Goal: Complete application form

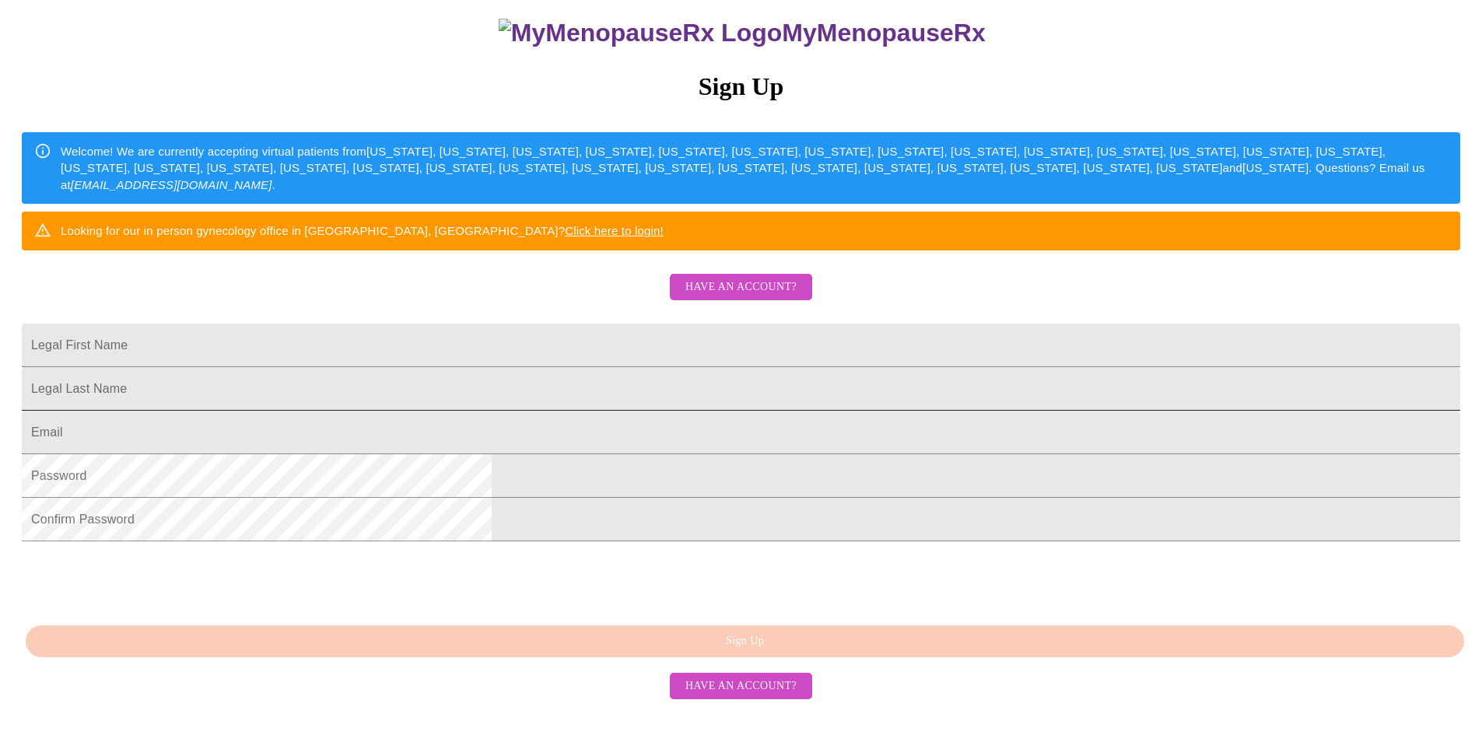
scroll to position [252, 0]
click at [577, 324] on input "Legal First Name" at bounding box center [741, 346] width 1439 height 44
type input "[PERSON_NAME]"
click at [607, 367] on input "Legal First Name" at bounding box center [741, 389] width 1439 height 44
type input "[PERSON_NAME]"
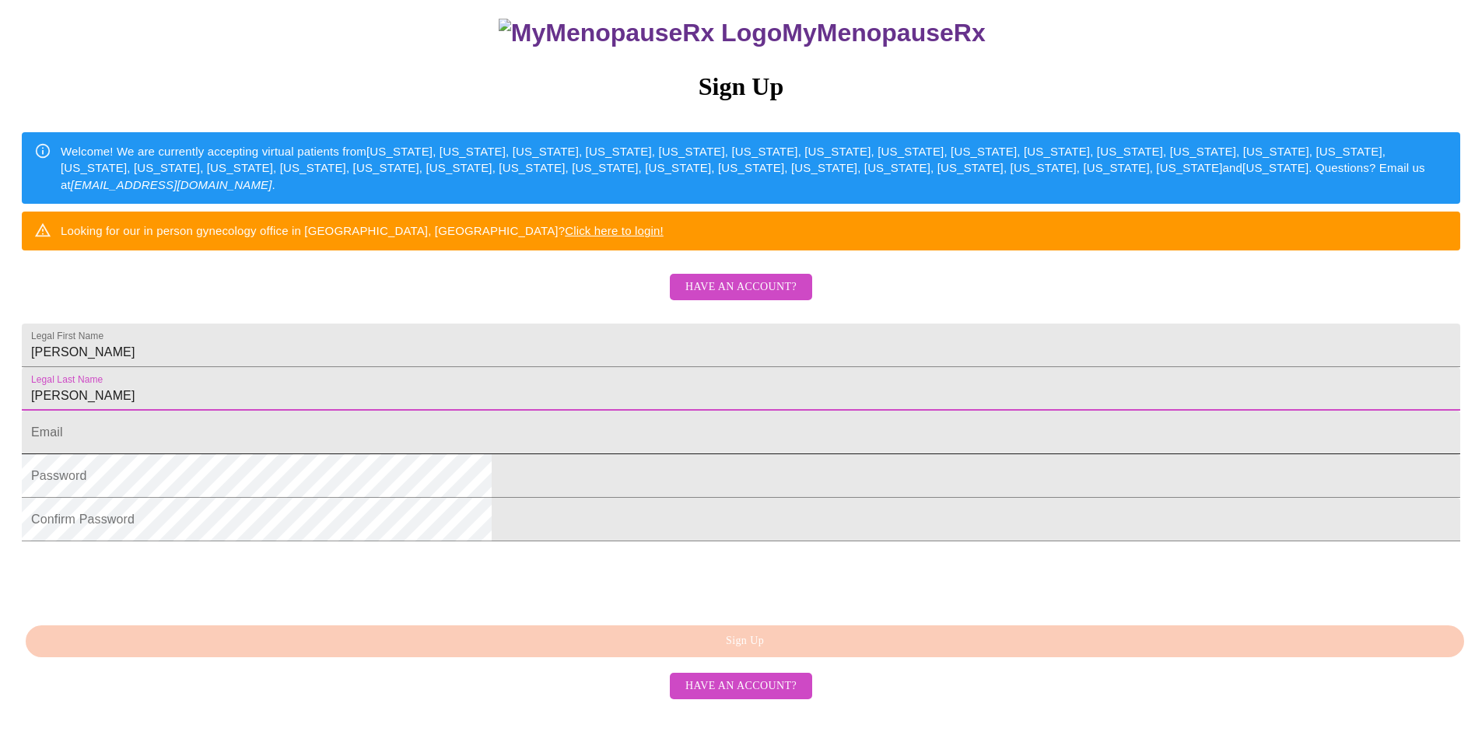
click at [595, 411] on input "Legal First Name" at bounding box center [741, 433] width 1439 height 44
type input "[EMAIL_ADDRESS][DOMAIN_NAME]"
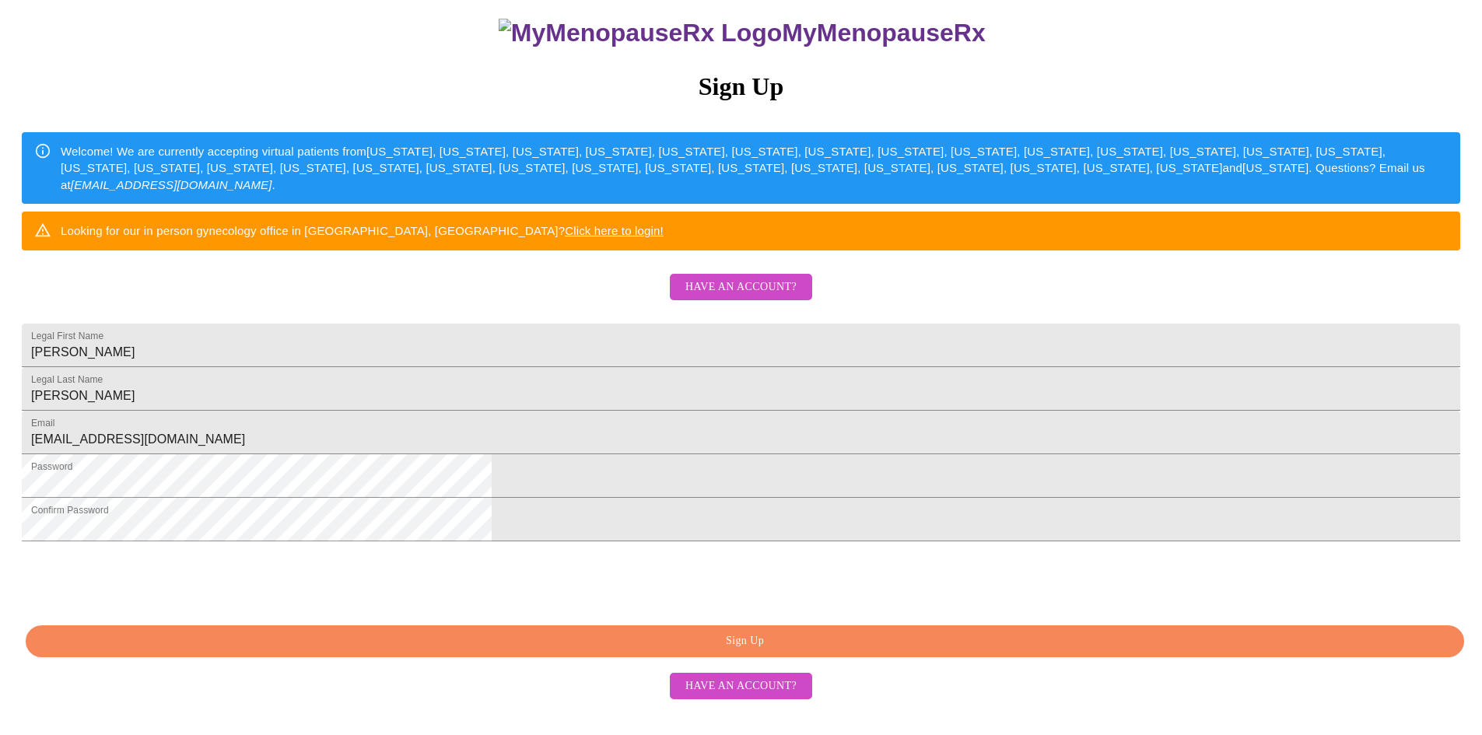
click at [633, 646] on div "MyMenopauseRx Sign Up Welcome! We are currently accepting virtual patients from…" at bounding box center [741, 361] width 1470 height 735
click at [646, 651] on span "Sign Up" at bounding box center [745, 641] width 1403 height 19
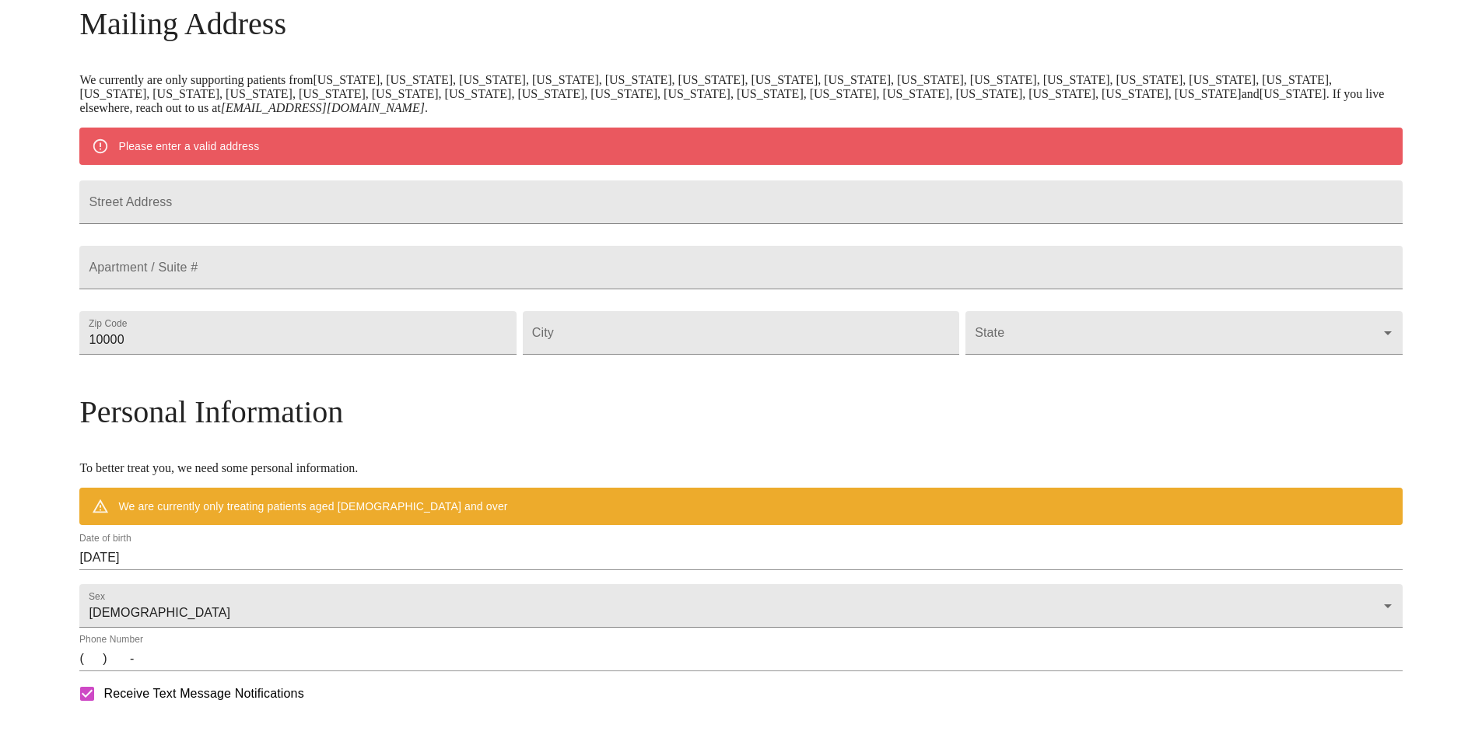
scroll to position [191, 0]
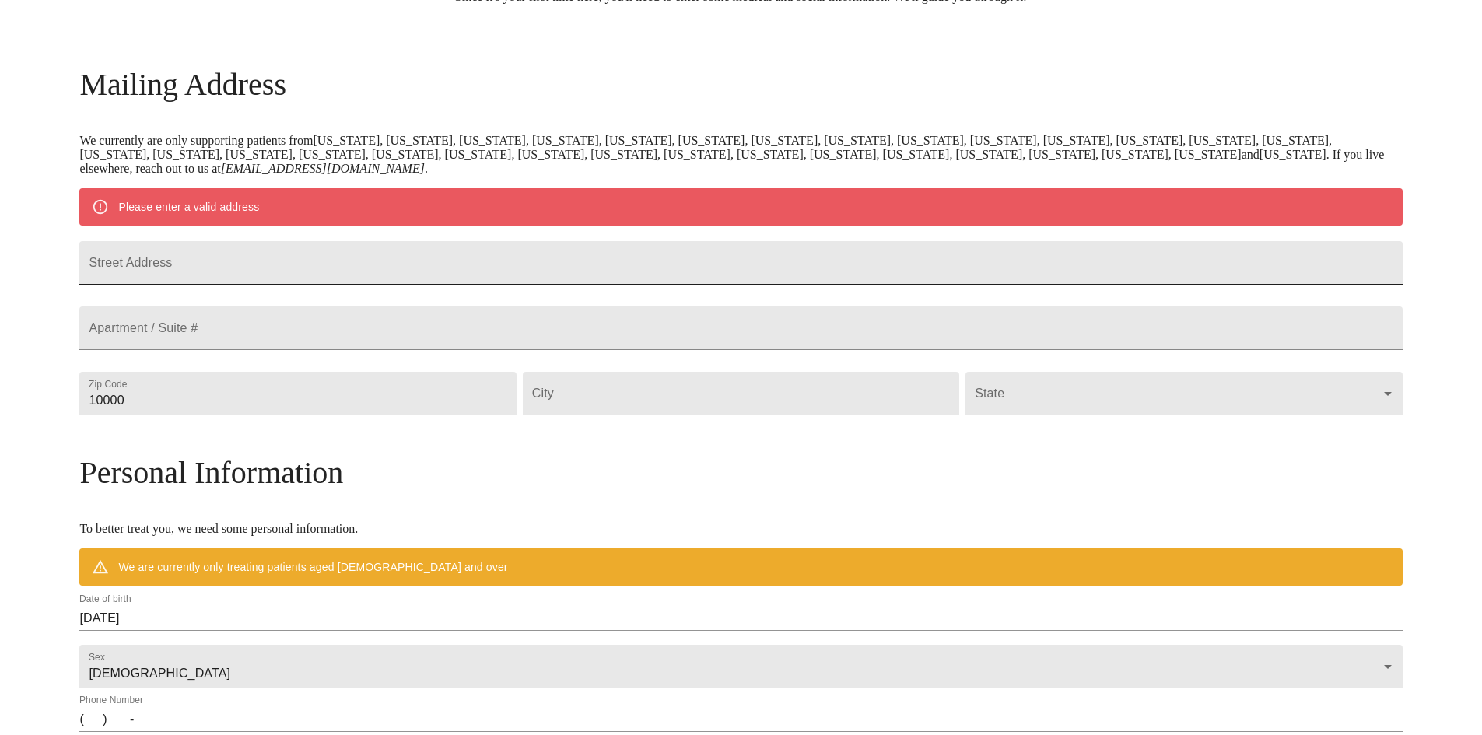
click at [322, 279] on input "Street Address" at bounding box center [740, 263] width 1323 height 44
type input "[STREET_ADDRESS]"
click at [358, 416] on input "10000" at bounding box center [297, 394] width 437 height 44
drag, startPoint x: 184, startPoint y: 430, endPoint x: 172, endPoint y: 430, distance: 11.7
click at [172, 430] on div "MyMenopauseRx Welcome to MyMenopauseRx Since it's your first time here, you'll …" at bounding box center [740, 422] width 1323 height 1213
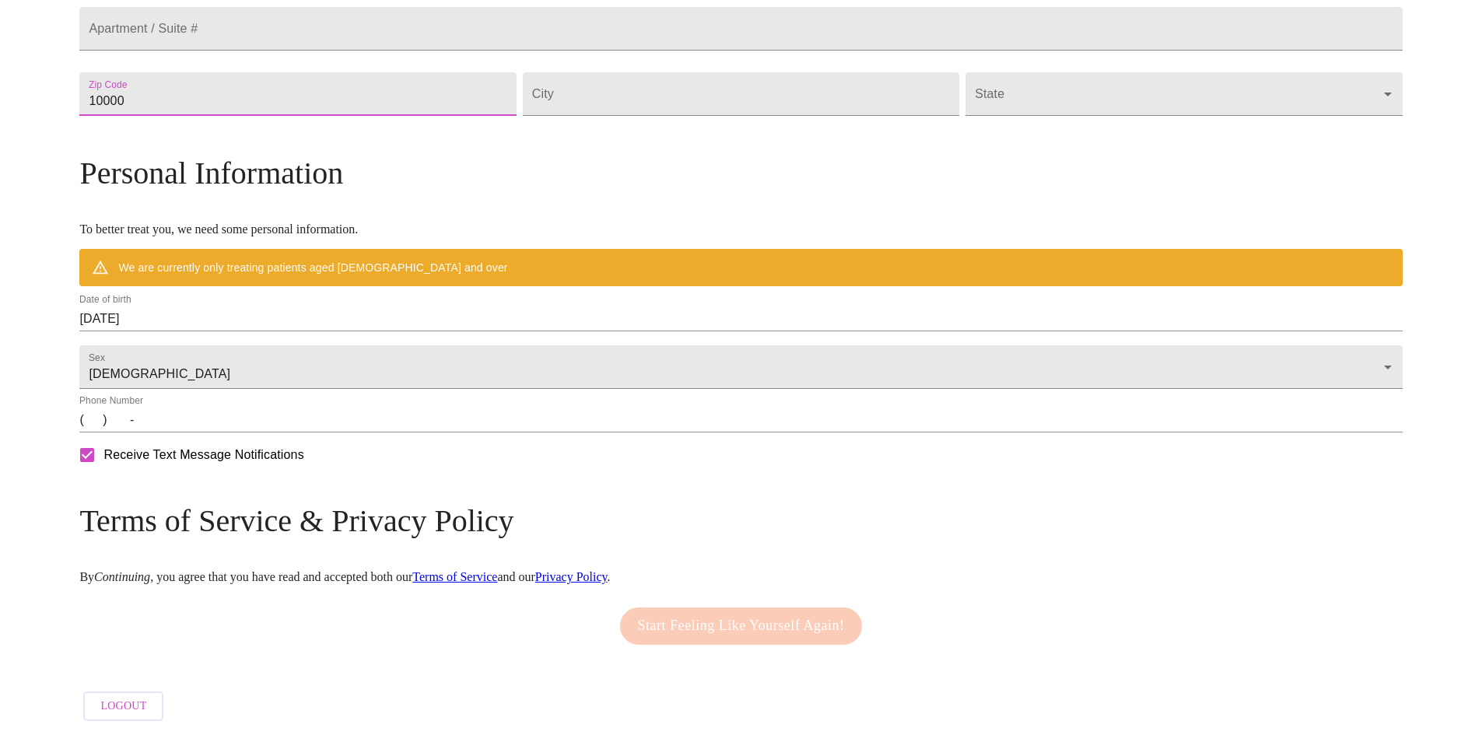
scroll to position [535, 0]
click at [516, 93] on input "9999" at bounding box center [297, 94] width 437 height 44
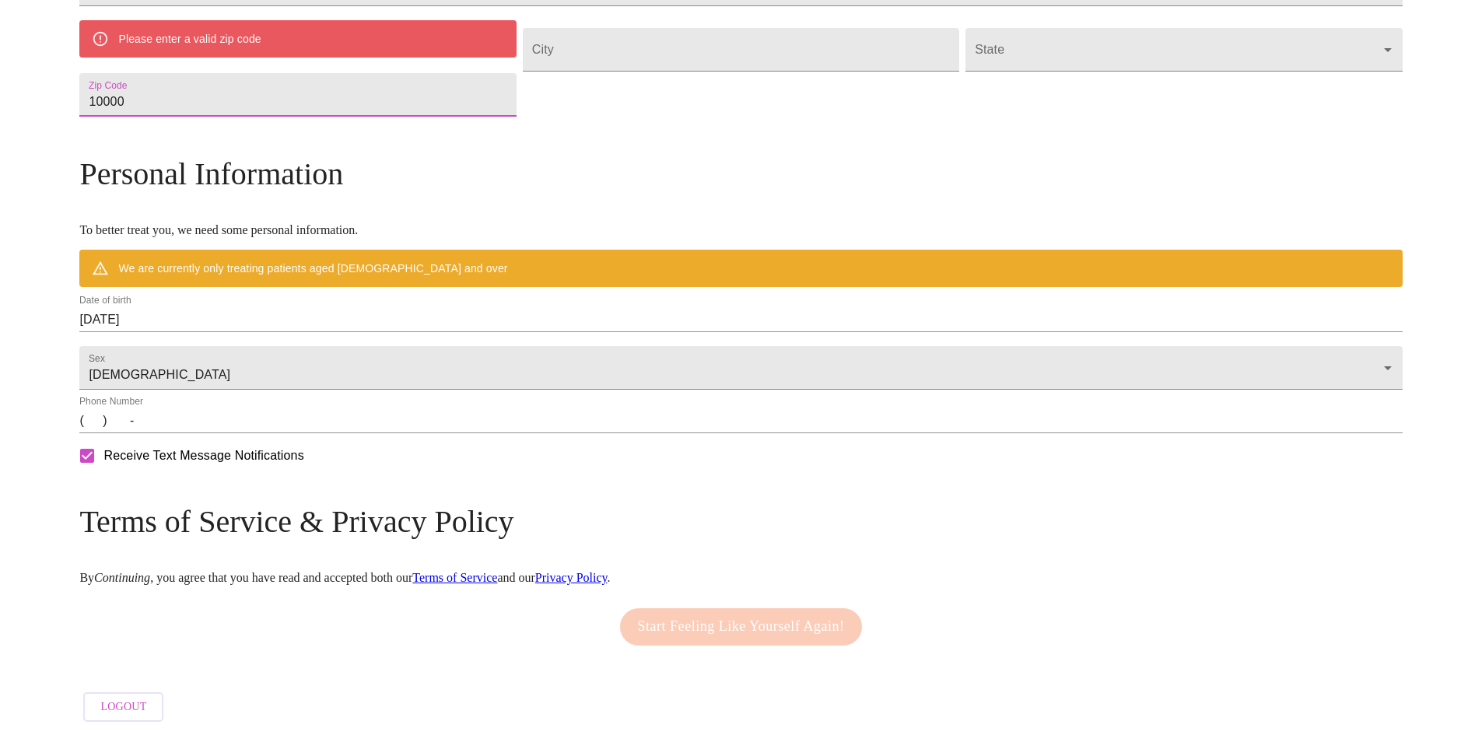
click at [516, 117] on input "10000" at bounding box center [297, 95] width 437 height 44
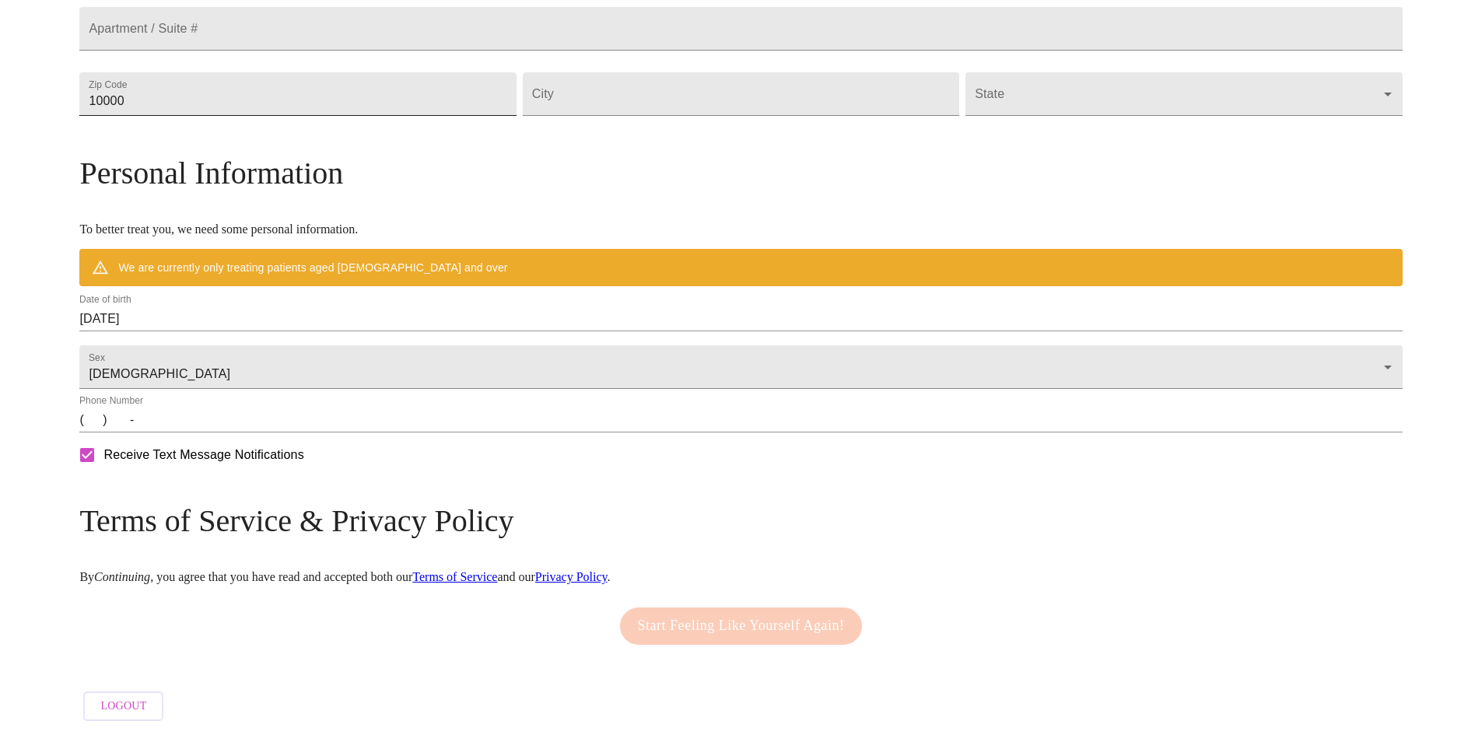
click at [558, 135] on div "Mailing Address We currently are only supporting patients from [US_STATE], [US_…" at bounding box center [740, 248] width 1323 height 963
click at [516, 105] on input "10000" at bounding box center [297, 94] width 437 height 44
click at [516, 99] on input "9999" at bounding box center [297, 94] width 437 height 44
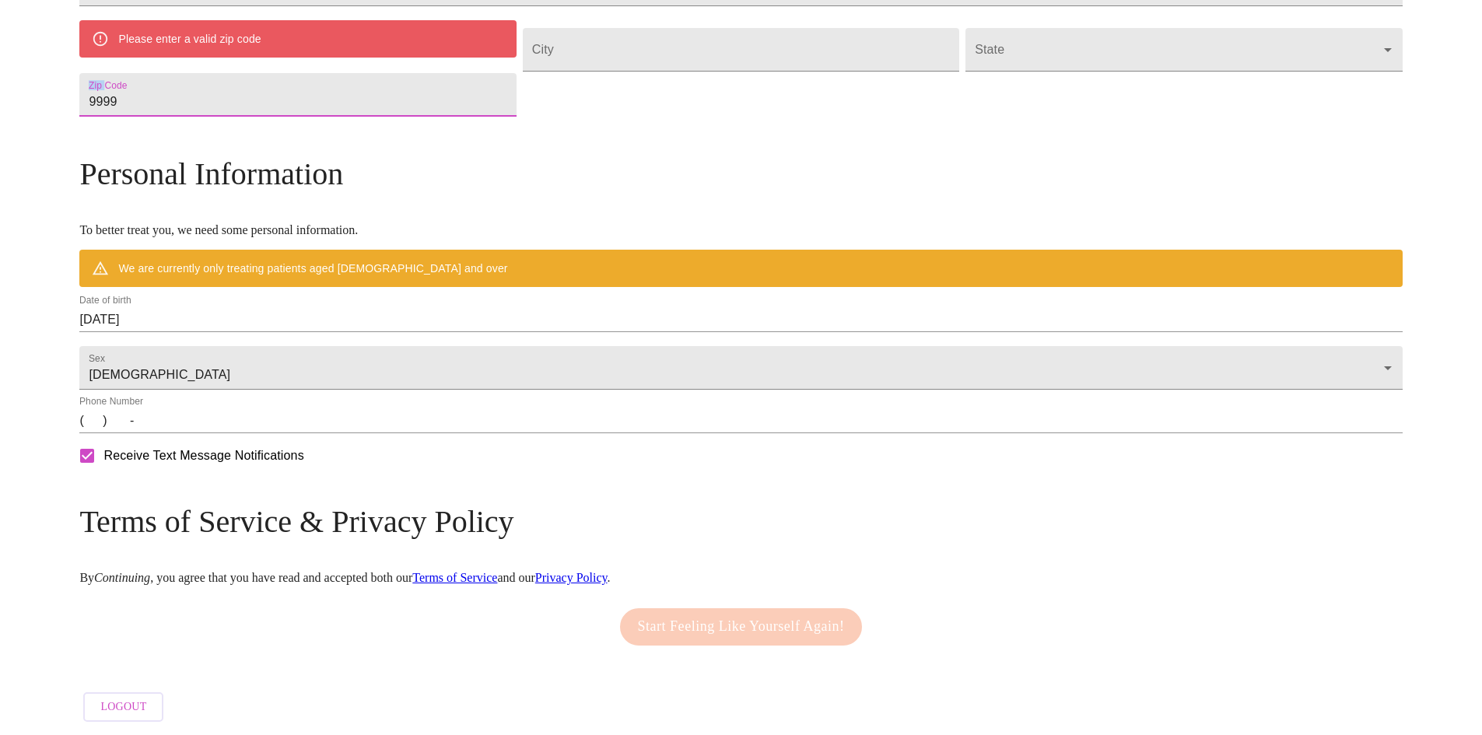
click at [519, 99] on div "Please enter a valid zip code Zip Code 9999" at bounding box center [297, 72] width 443 height 111
click at [317, 125] on form "Zip Code 9999" at bounding box center [297, 94] width 437 height 59
drag, startPoint x: 311, startPoint y: 146, endPoint x: 241, endPoint y: 146, distance: 70.0
click at [241, 117] on input "9999" at bounding box center [297, 95] width 437 height 44
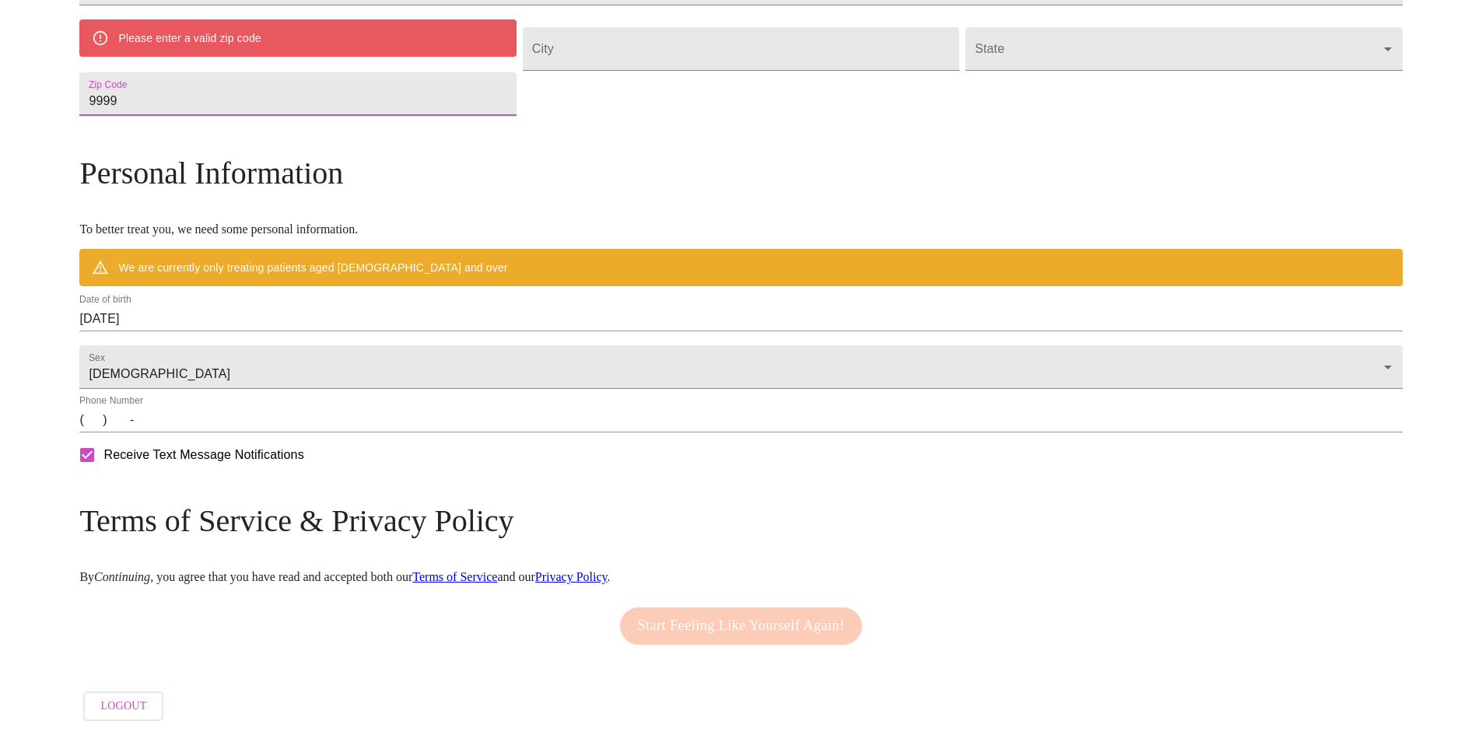
click at [366, 98] on input "9999" at bounding box center [297, 94] width 437 height 44
click at [366, 96] on input "9999" at bounding box center [297, 94] width 437 height 44
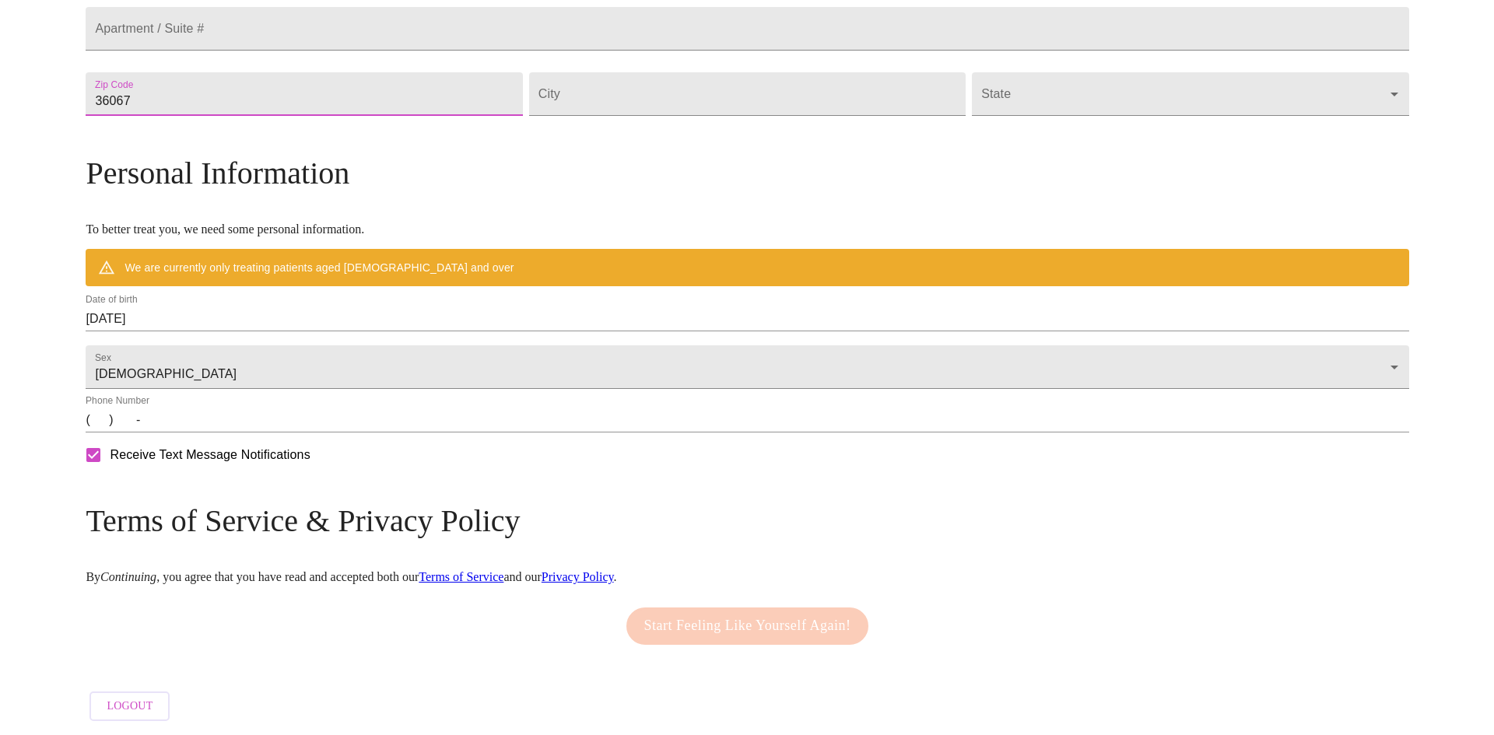
scroll to position [535, 0]
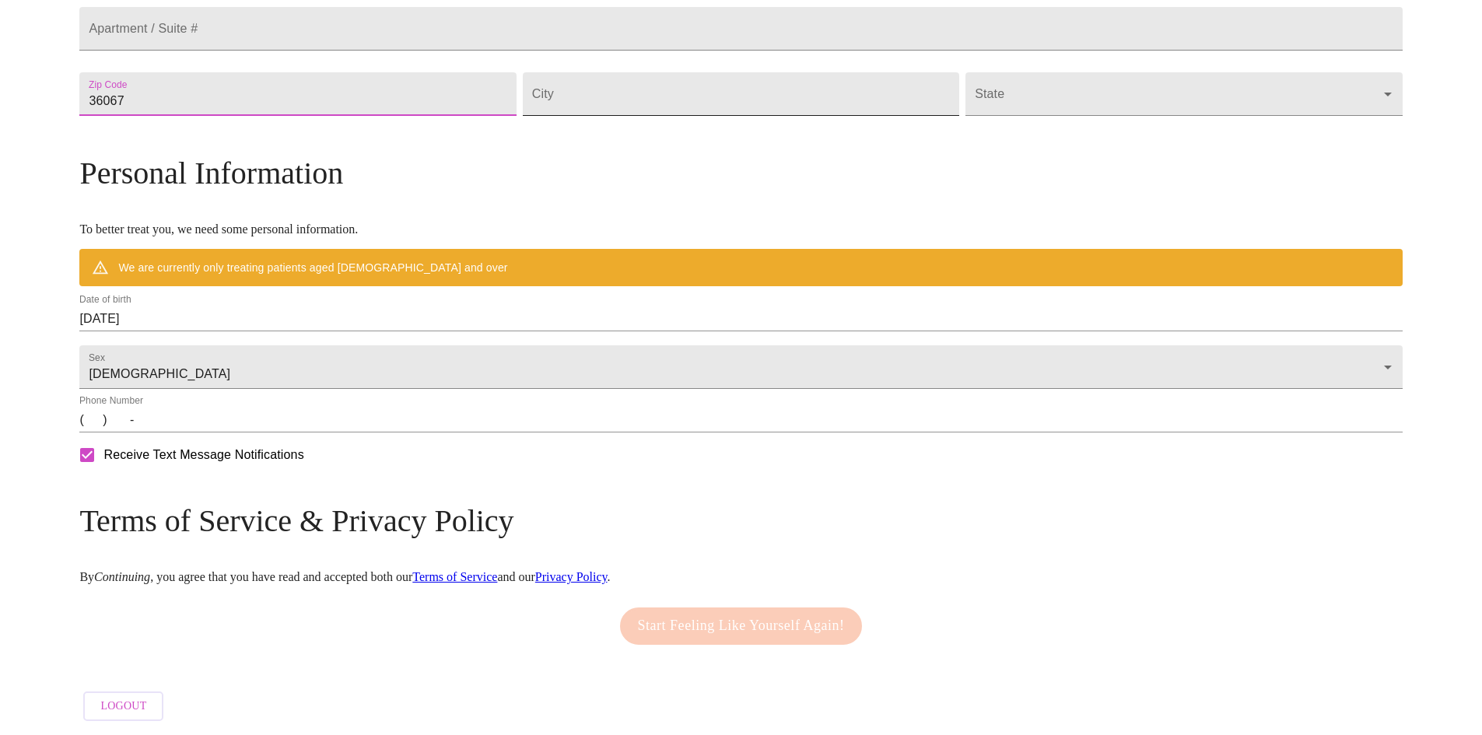
type input "36067"
click at [687, 86] on input "Street Address" at bounding box center [741, 94] width 437 height 44
type input "[GEOGRAPHIC_DATA]"
click at [970, 102] on body "MyMenopauseRx Welcome to MyMenopauseRx Since it's your first time here, you'll …" at bounding box center [741, 122] width 1470 height 1213
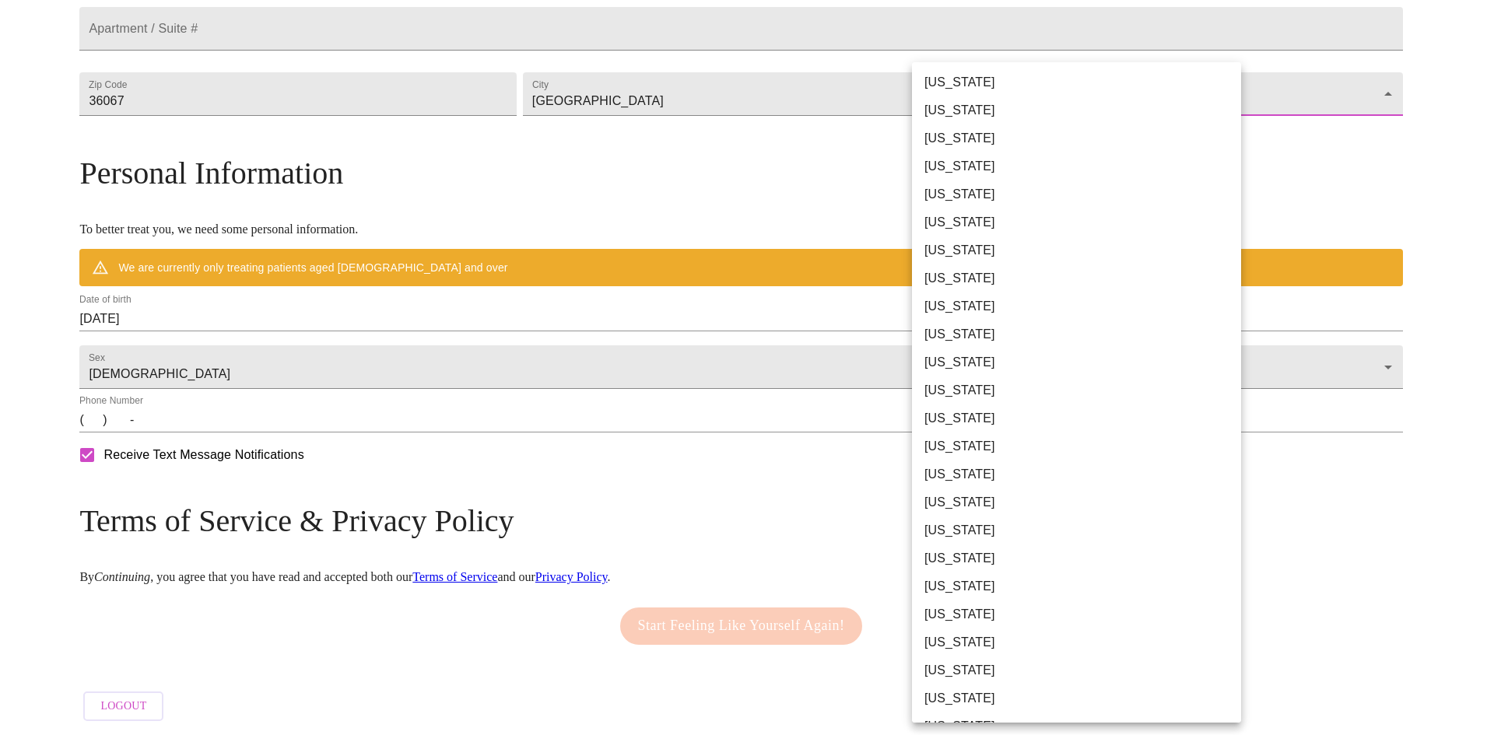
click at [963, 77] on li "[US_STATE]" at bounding box center [1082, 82] width 341 height 28
type input "[US_STATE]"
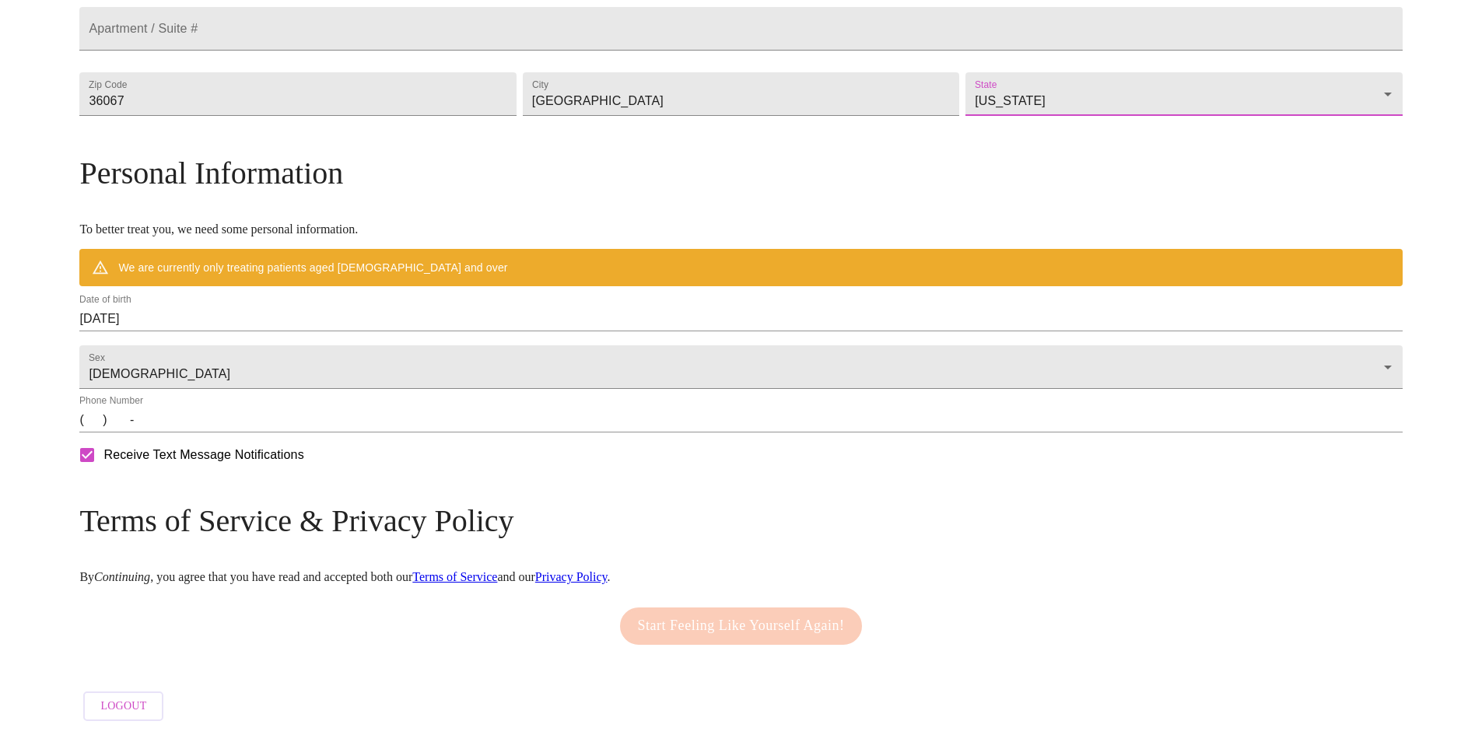
click at [317, 420] on input "(   )    -" at bounding box center [740, 420] width 1323 height 25
click at [265, 430] on input "(   )    -" at bounding box center [740, 420] width 1323 height 25
click at [262, 430] on input "(   )    -" at bounding box center [740, 420] width 1323 height 25
click at [249, 430] on input "(   )    -" at bounding box center [740, 420] width 1323 height 25
click at [245, 427] on input "(   )    -" at bounding box center [740, 420] width 1323 height 25
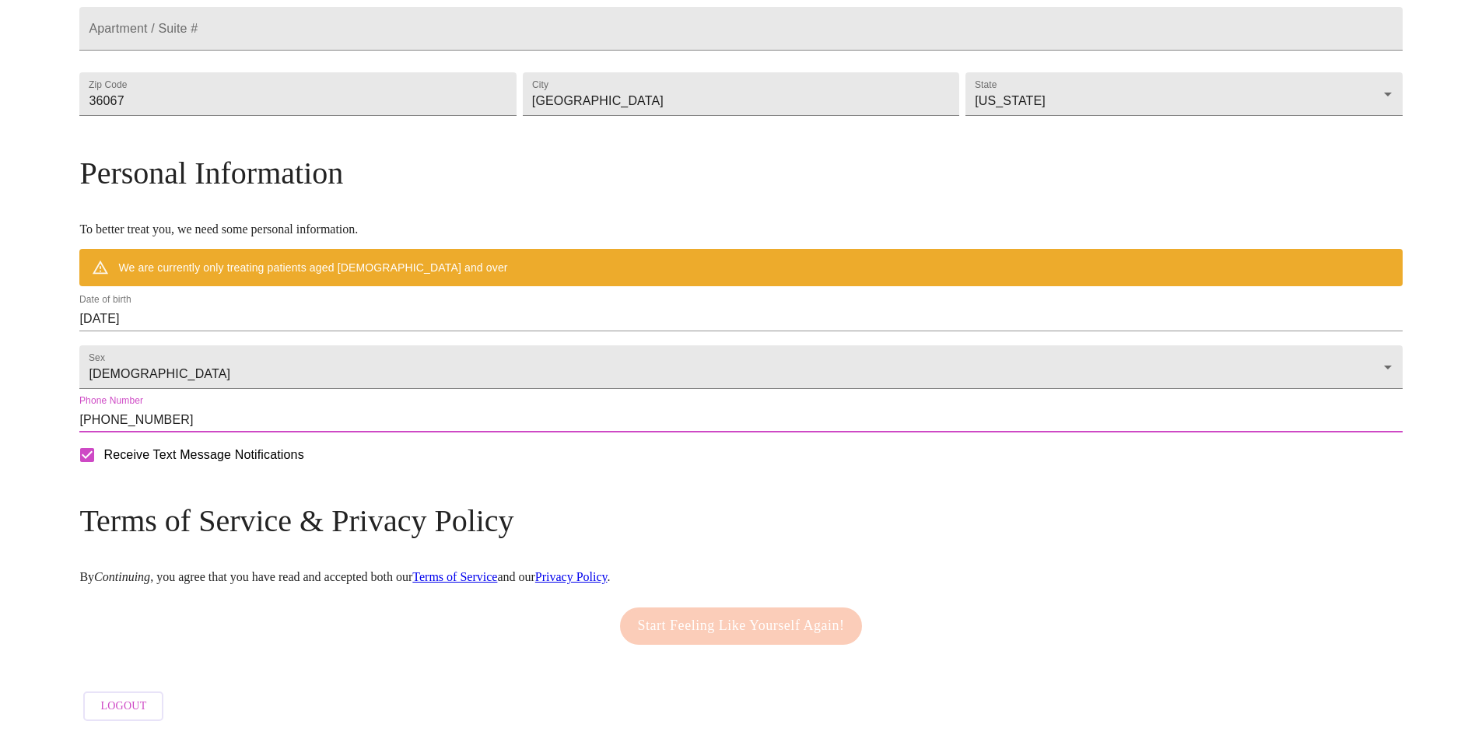
type input "[PHONE_NUMBER]"
click at [365, 313] on input "[DATE]" at bounding box center [740, 319] width 1323 height 25
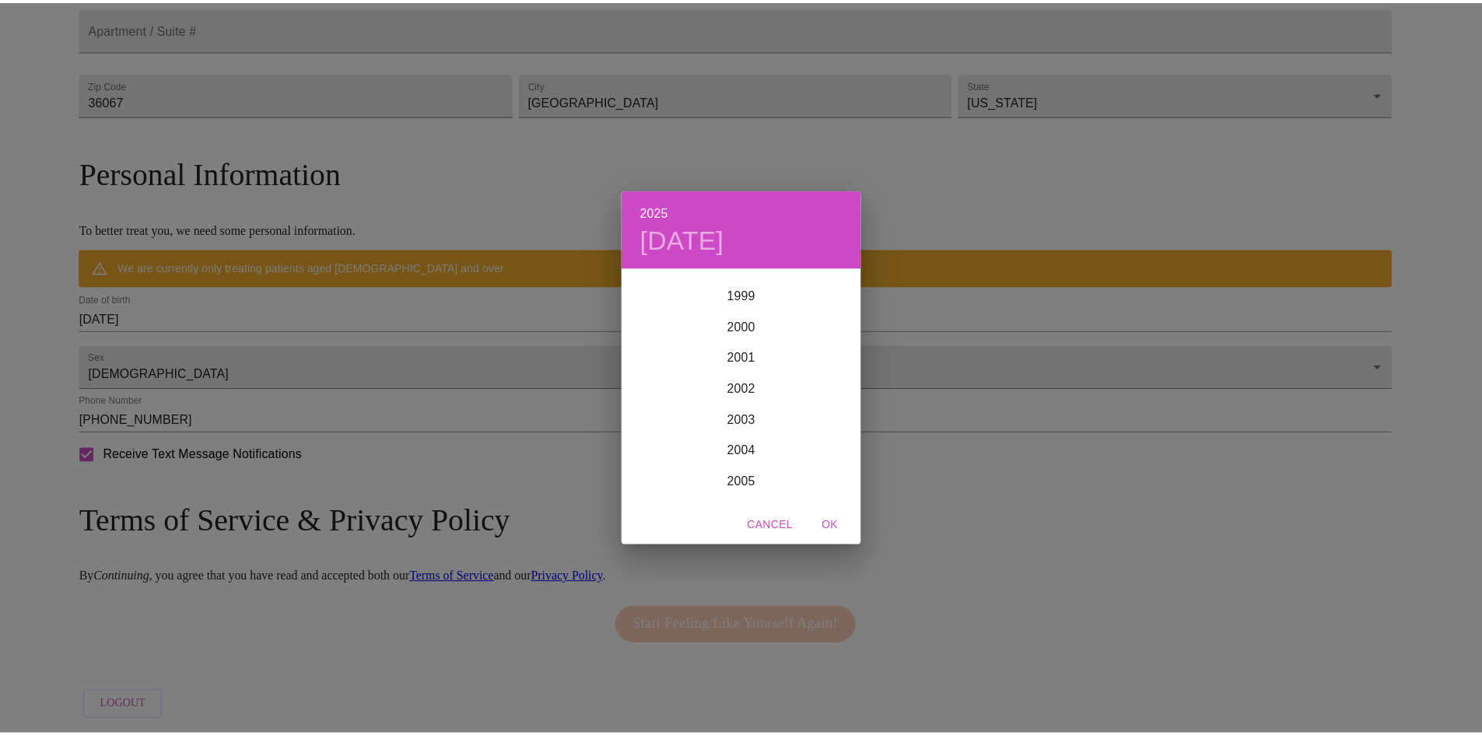
scroll to position [3206, 0]
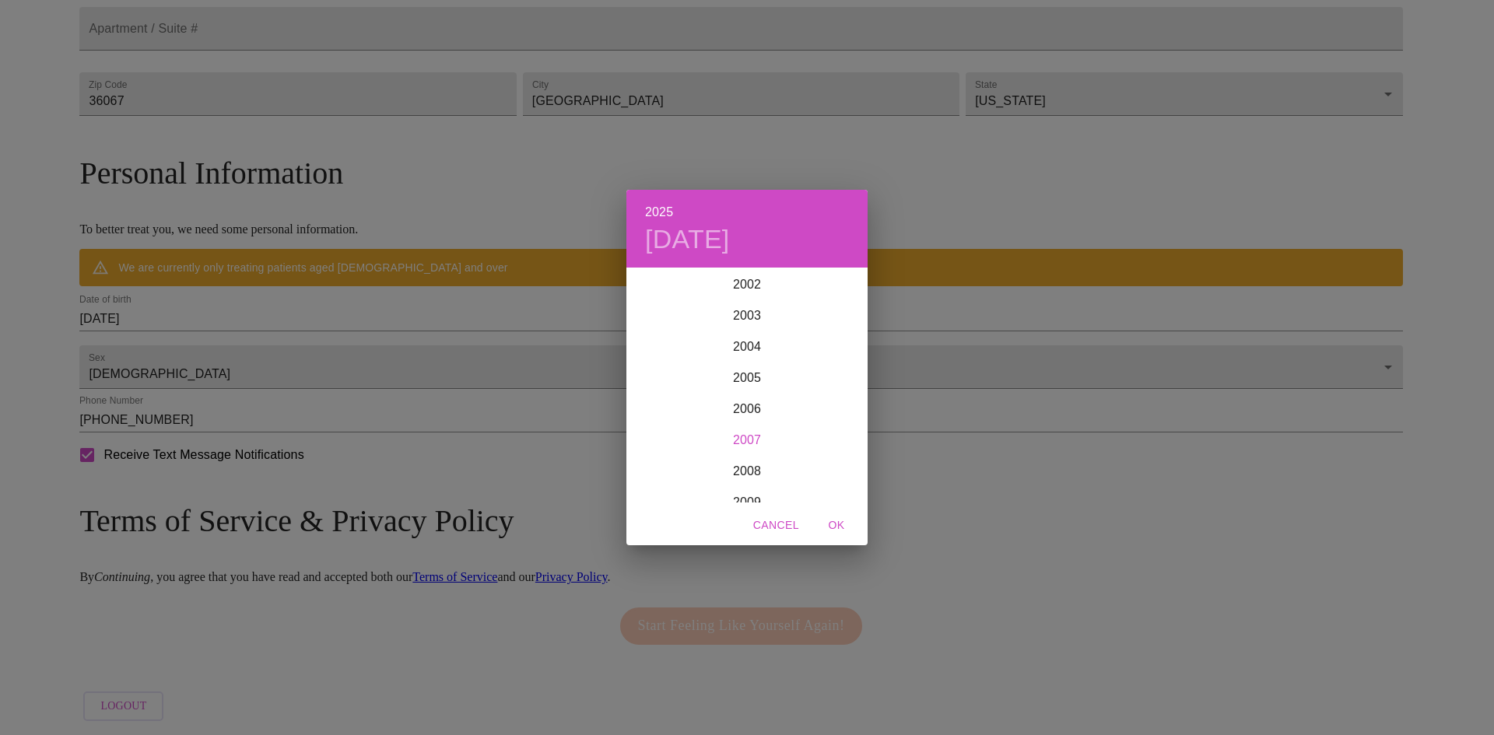
click at [739, 437] on div "2007" at bounding box center [746, 440] width 241 height 31
click at [820, 468] on div "Dec" at bounding box center [828, 473] width 80 height 58
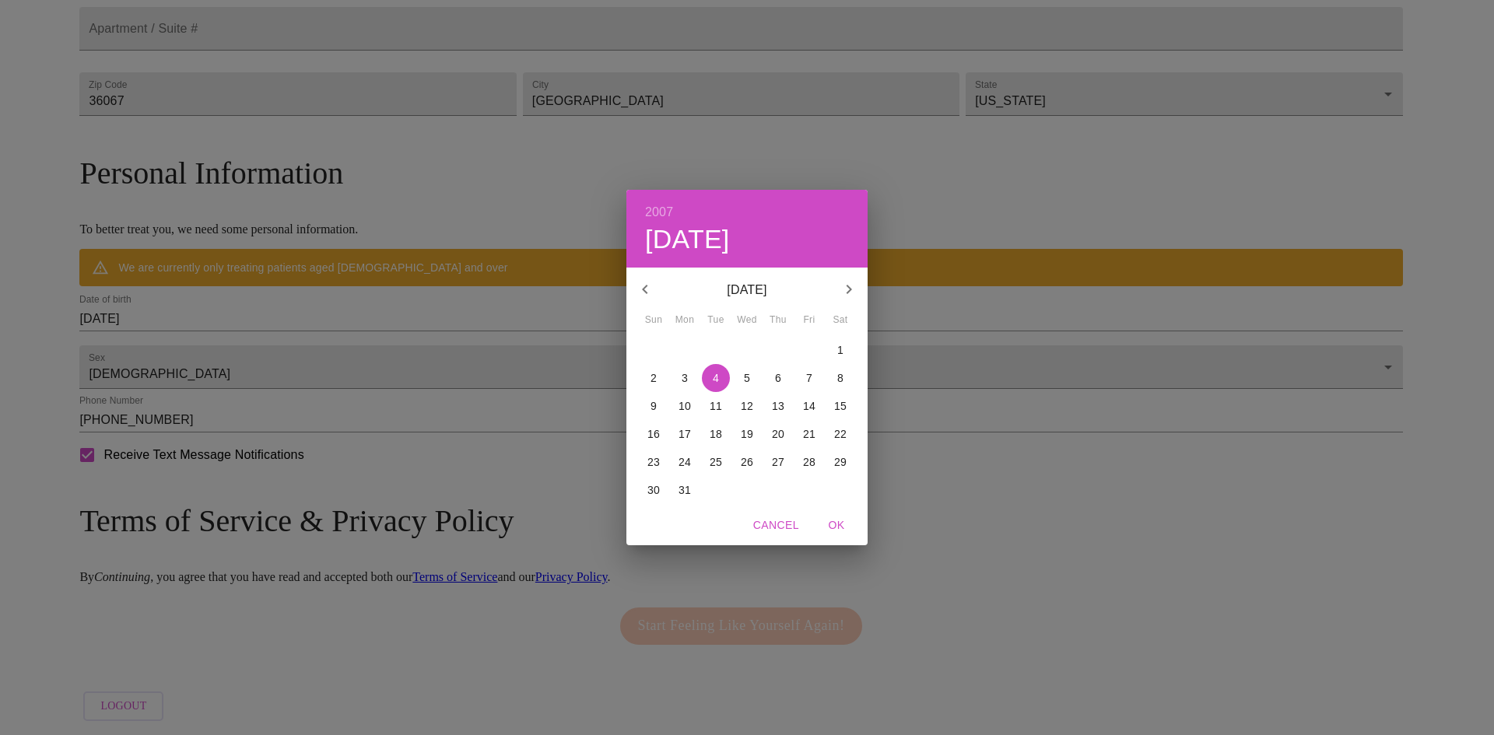
click at [748, 370] on p "5" at bounding box center [747, 378] width 6 height 16
click at [826, 517] on span "OK" at bounding box center [836, 525] width 37 height 19
type input "[DATE]"
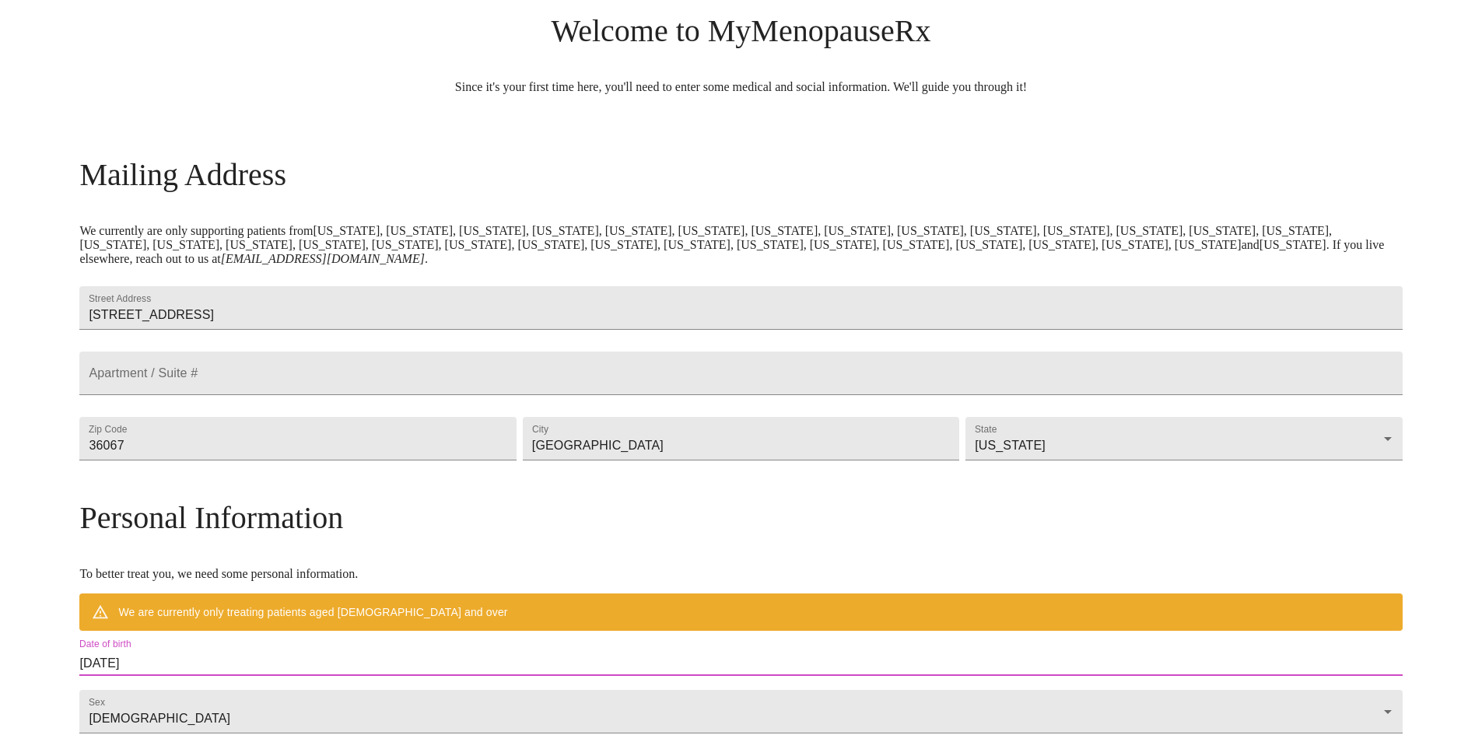
scroll to position [467, 0]
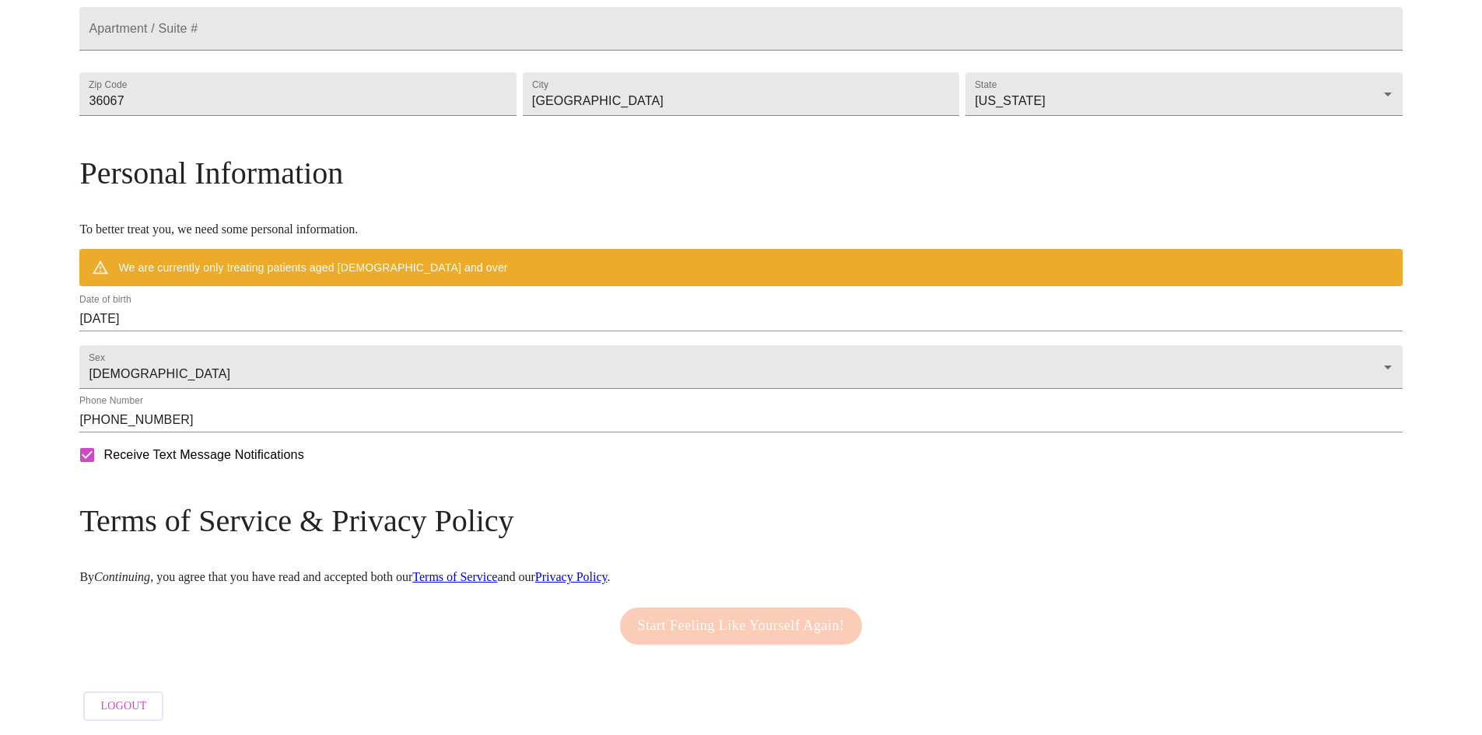
click at [710, 634] on div "Start Feeling Like Yourself Again!" at bounding box center [741, 626] width 251 height 53
